Goal: Task Accomplishment & Management: Manage account settings

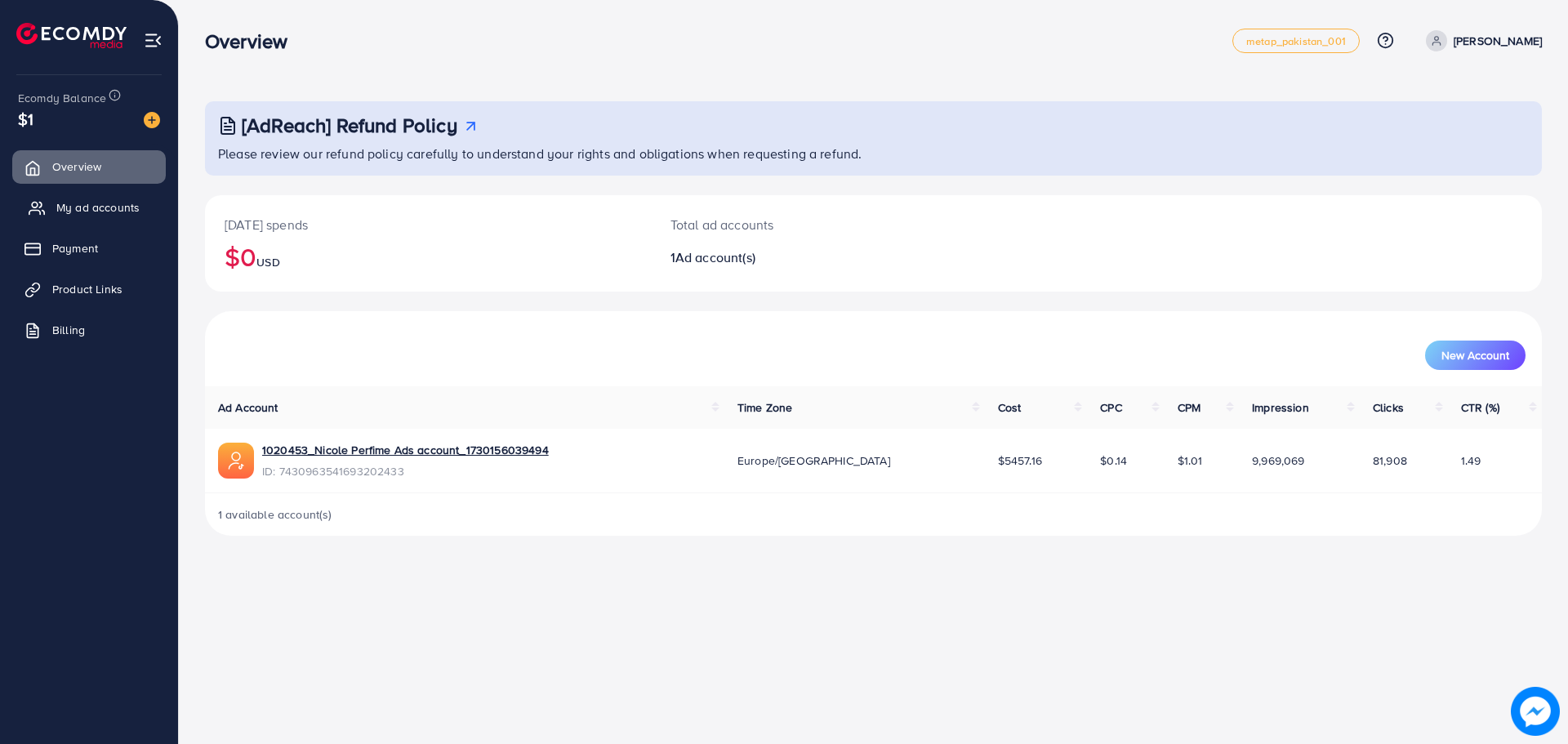
click at [130, 208] on span "My ad accounts" at bounding box center [98, 207] width 84 height 16
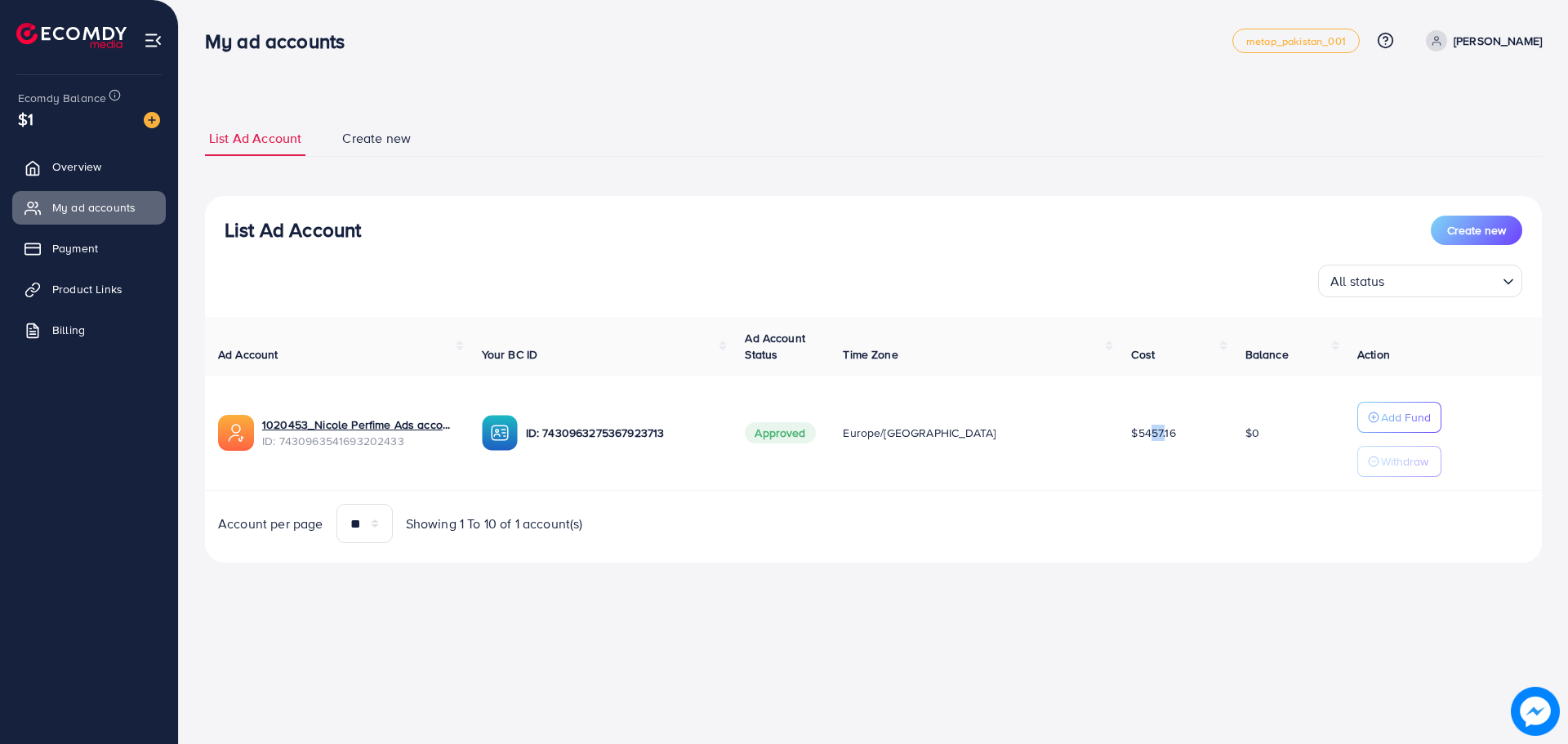
drag, startPoint x: 1107, startPoint y: 441, endPoint x: 1125, endPoint y: 442, distance: 18.0
click at [1125, 442] on td "$5457.16" at bounding box center [1175, 433] width 114 height 116
drag, startPoint x: 1092, startPoint y: 440, endPoint x: 1126, endPoint y: 445, distance: 34.4
click at [1126, 445] on td "$5457.16" at bounding box center [1175, 433] width 114 height 116
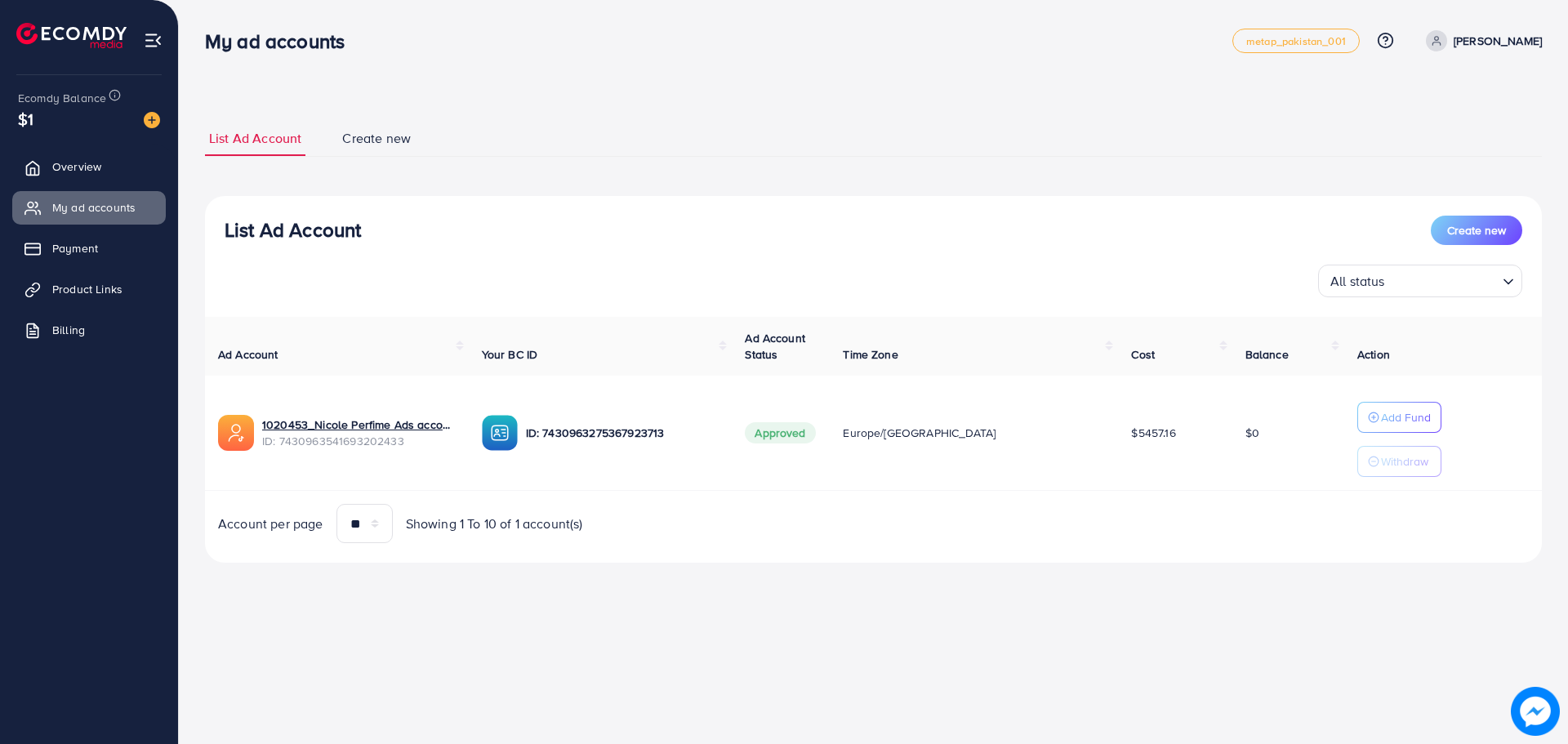
click at [1134, 396] on td "$5457.16" at bounding box center [1175, 433] width 114 height 116
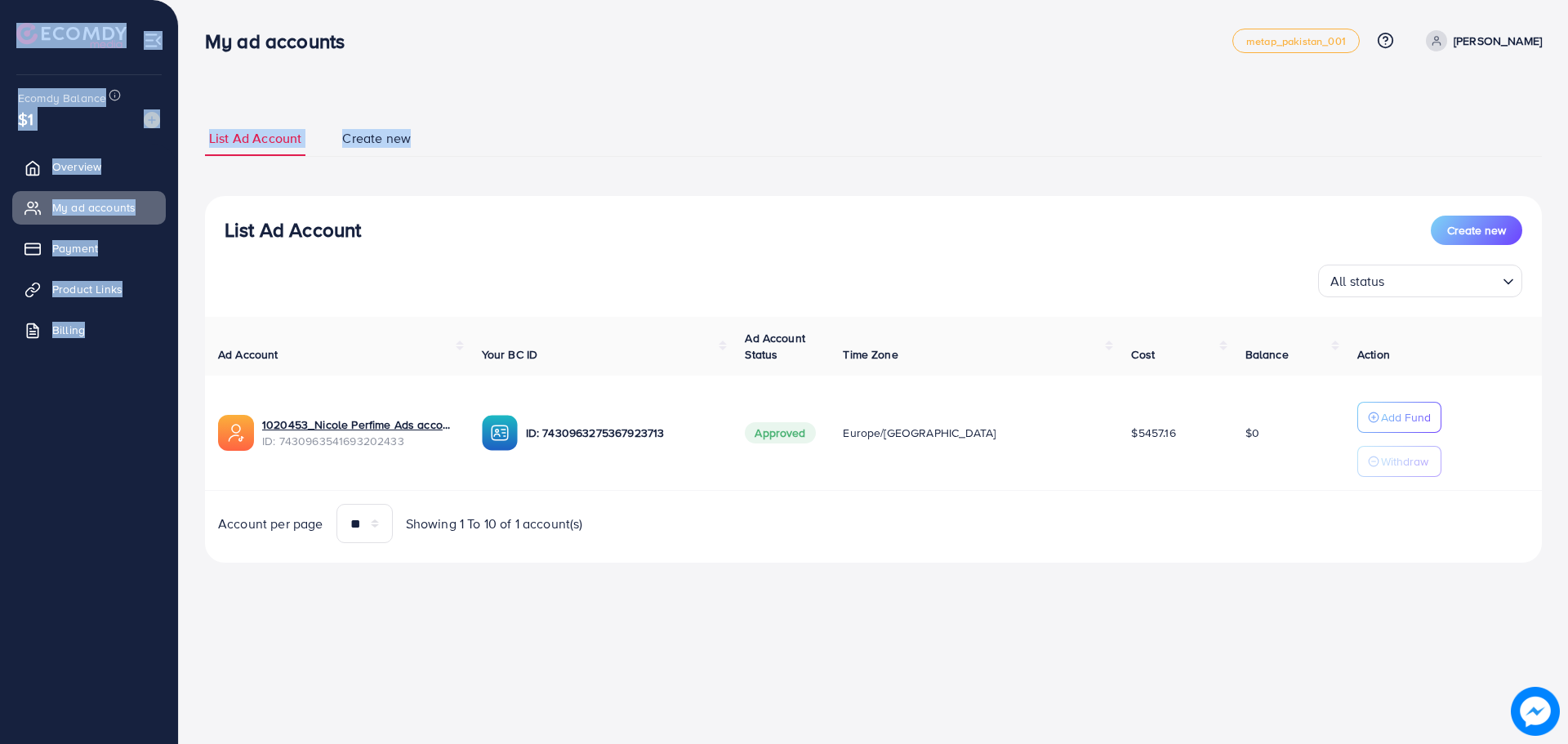
drag, startPoint x: 22, startPoint y: 8, endPoint x: 613, endPoint y: 73, distance: 594.6
click at [612, 73] on div "My ad accounts metap_pakistan_001 Help Center Contact Support Plans and Pricing…" at bounding box center [784, 304] width 1568 height 608
click at [639, 74] on div "List Ad Account Create new List Ad Account Create new All status Loading... Ad …" at bounding box center [871, 304] width 1385 height 608
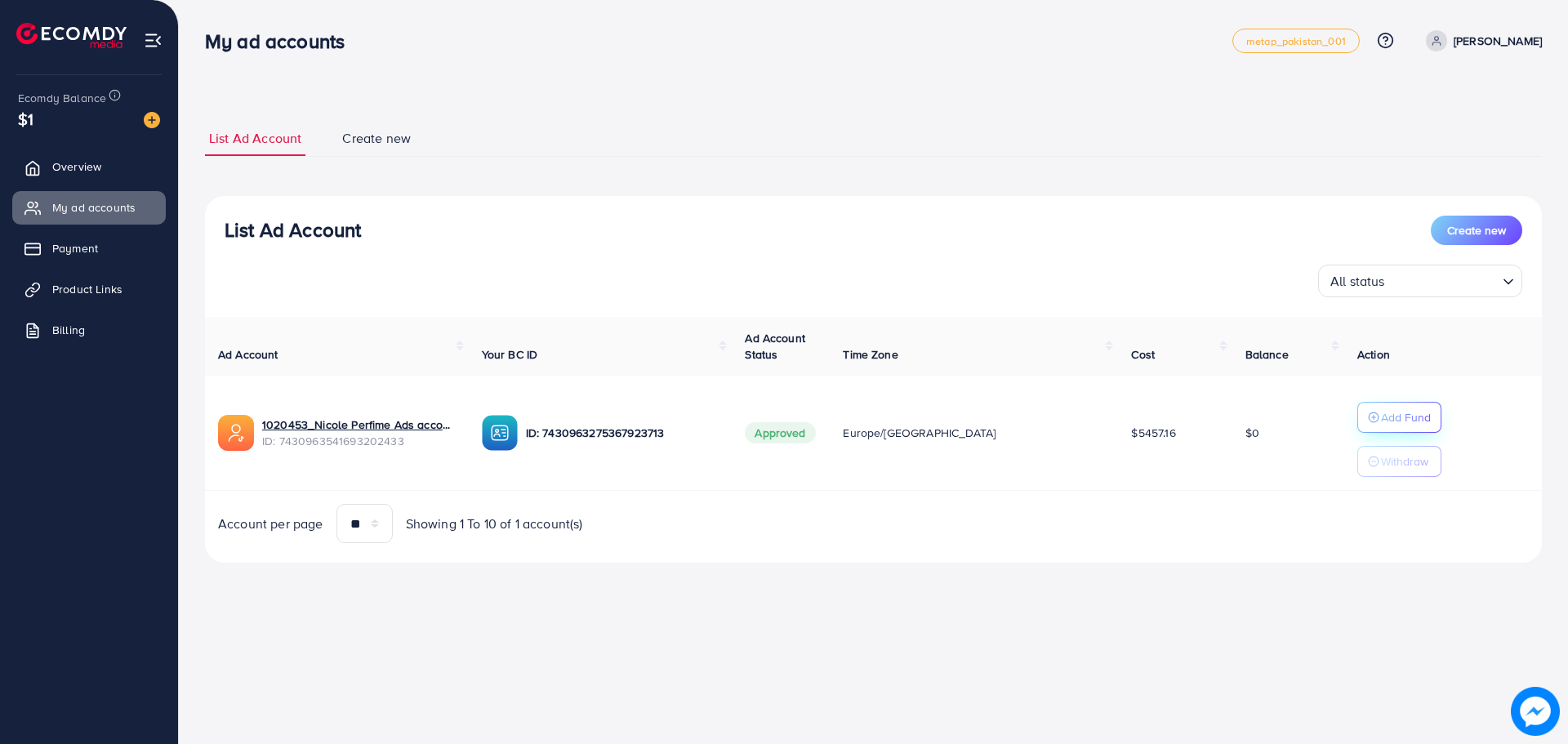
click at [1383, 420] on p "Add Fund" at bounding box center [1406, 417] width 50 height 19
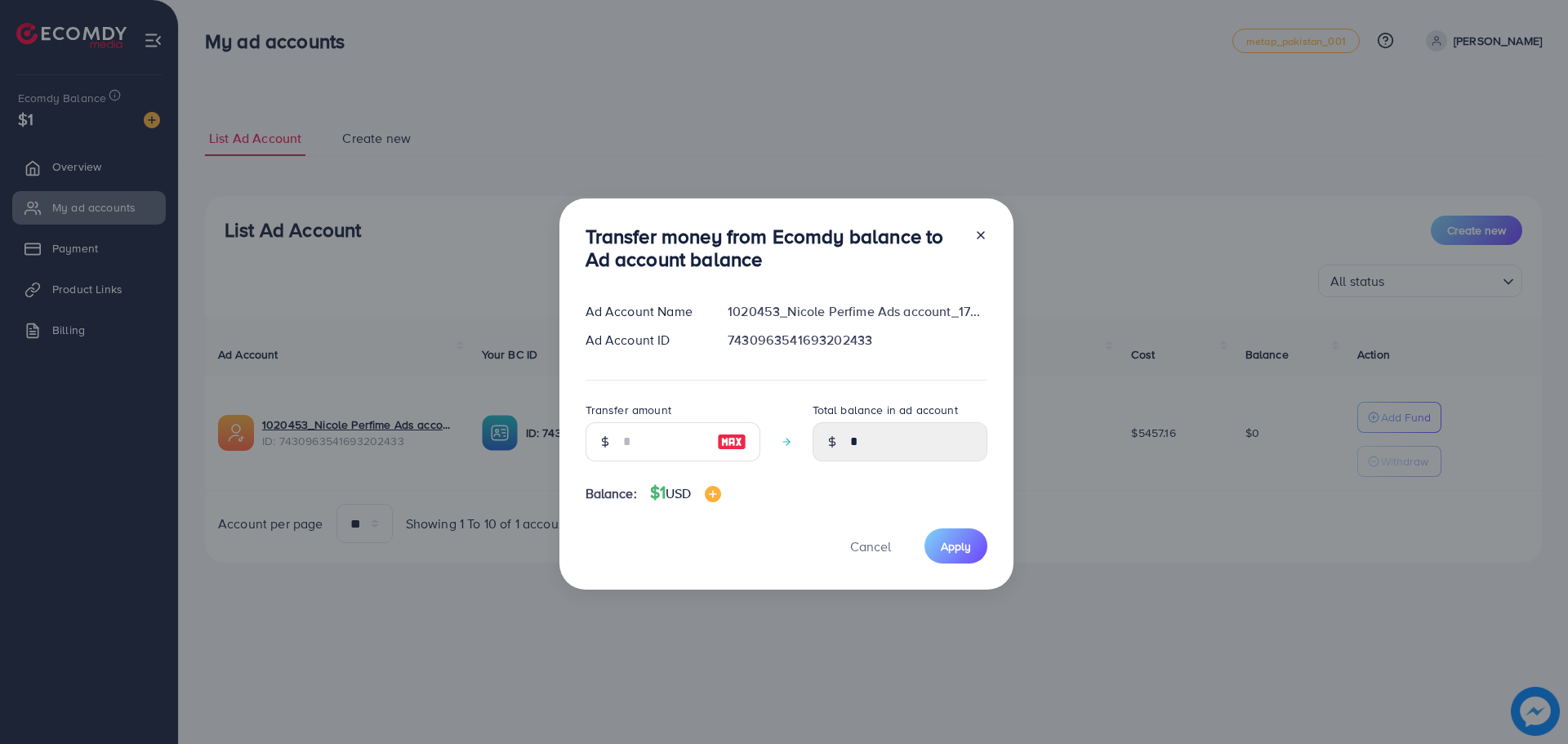
scroll to position [22, 0]
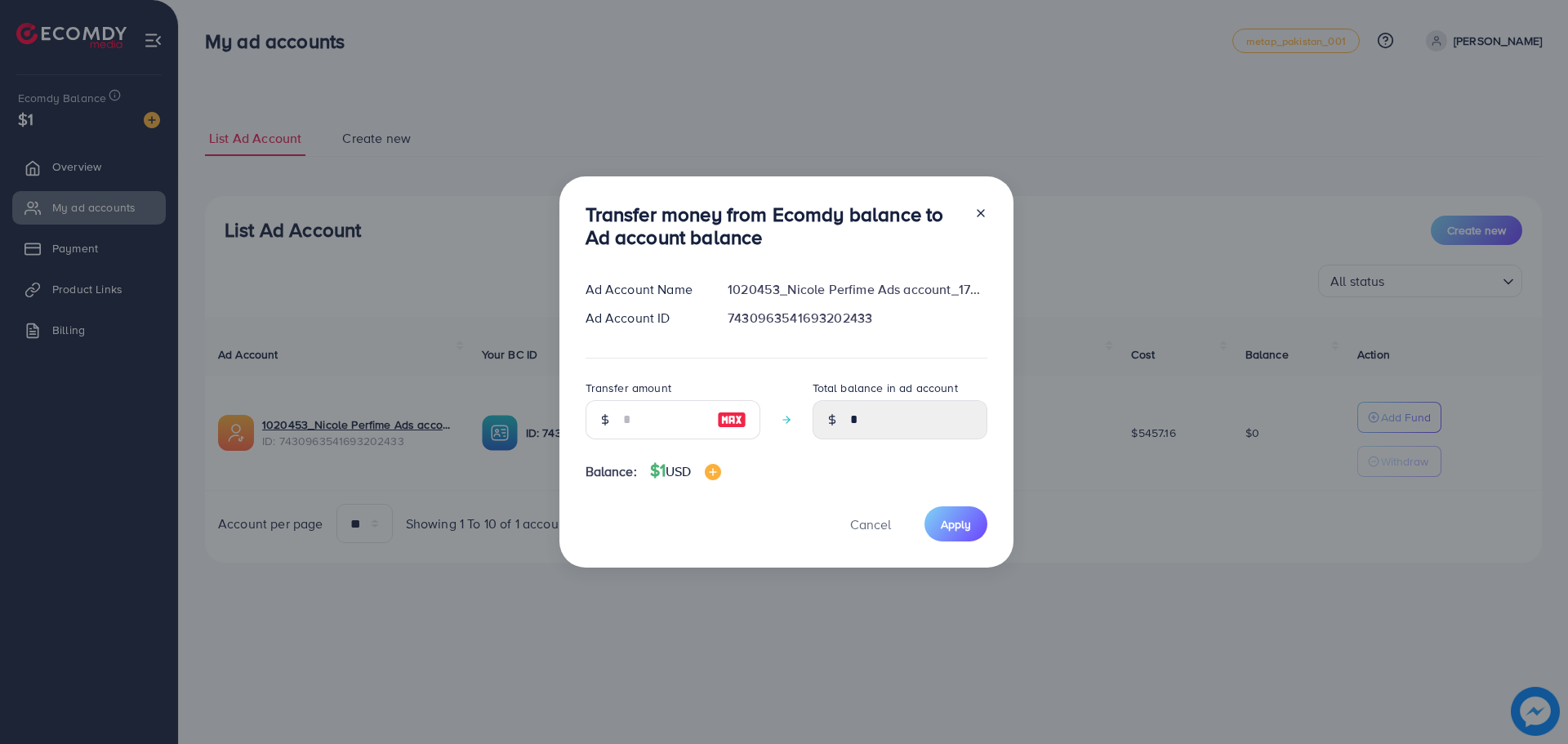
click at [975, 215] on icon at bounding box center [980, 213] width 13 height 13
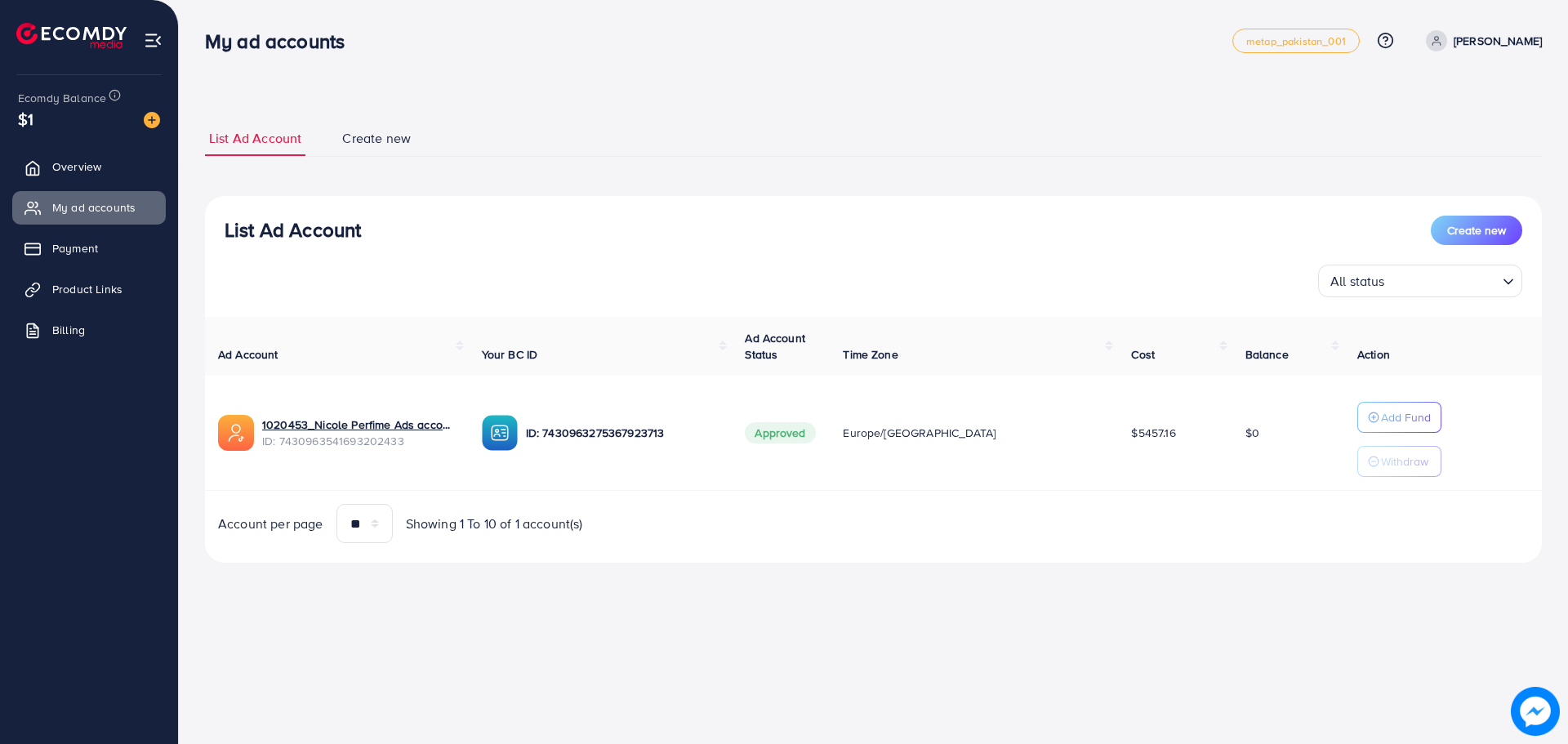
click at [144, 127] on img at bounding box center [151, 120] width 16 height 16
